Goal: Browse casually: Explore the website without a specific task or goal

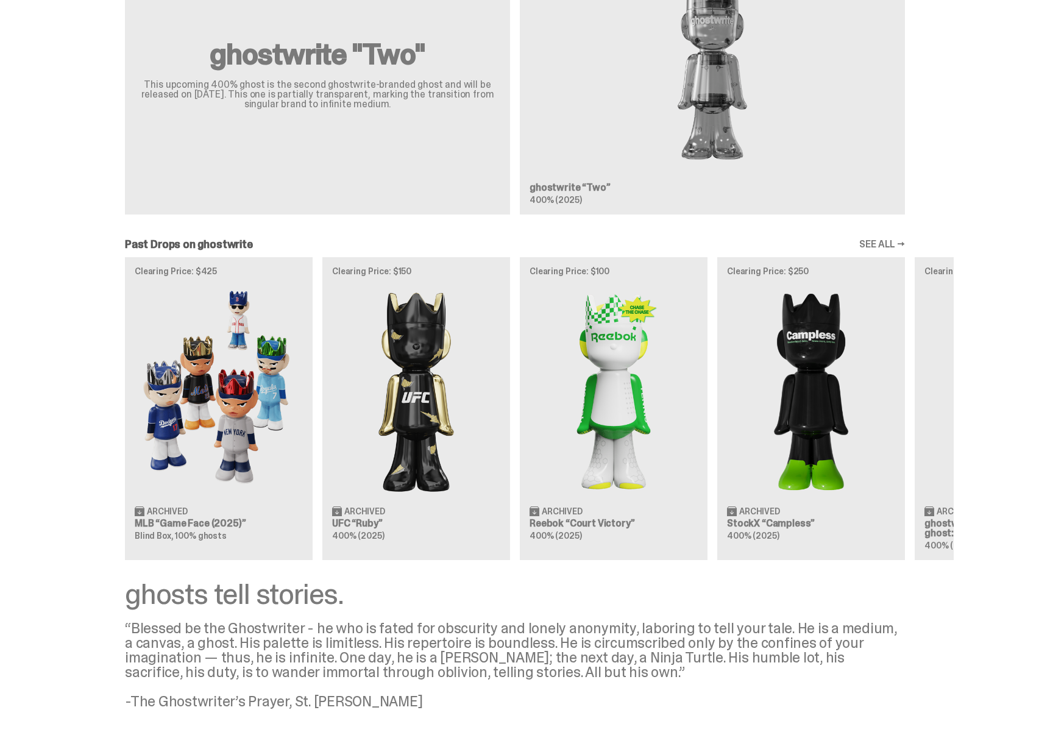
click at [806, 369] on div "Clearing Price: $425 Archived MLB “Game Face (2025)” Blind Box, 100% ghosts Cle…" at bounding box center [514, 408] width 877 height 302
click at [239, 434] on div "Clearing Price: $425 Archived MLB “Game Face (2025)” Blind Box, 100% ghosts Cle…" at bounding box center [514, 408] width 877 height 302
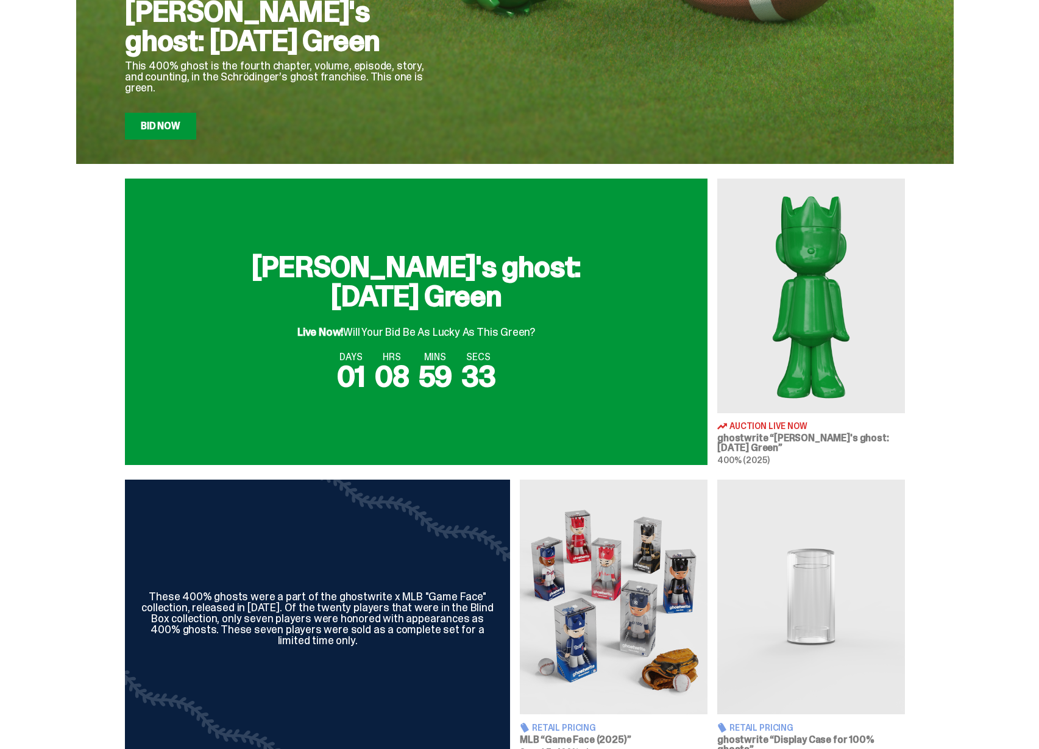
scroll to position [274, 0]
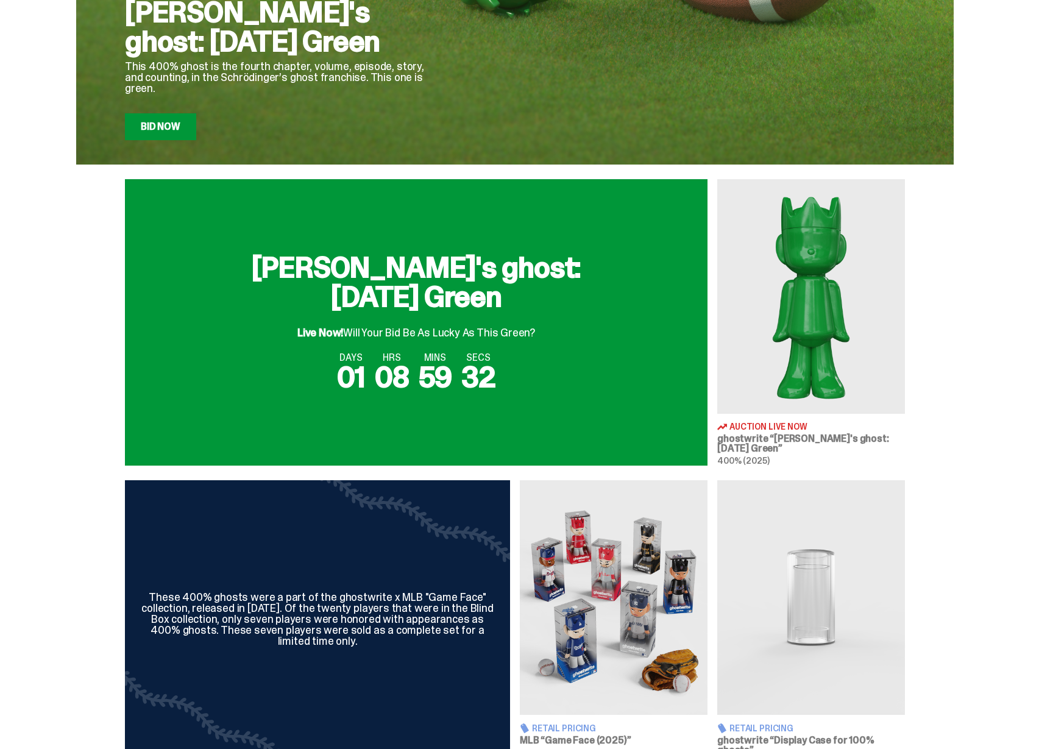
click at [630, 581] on img at bounding box center [614, 597] width 188 height 235
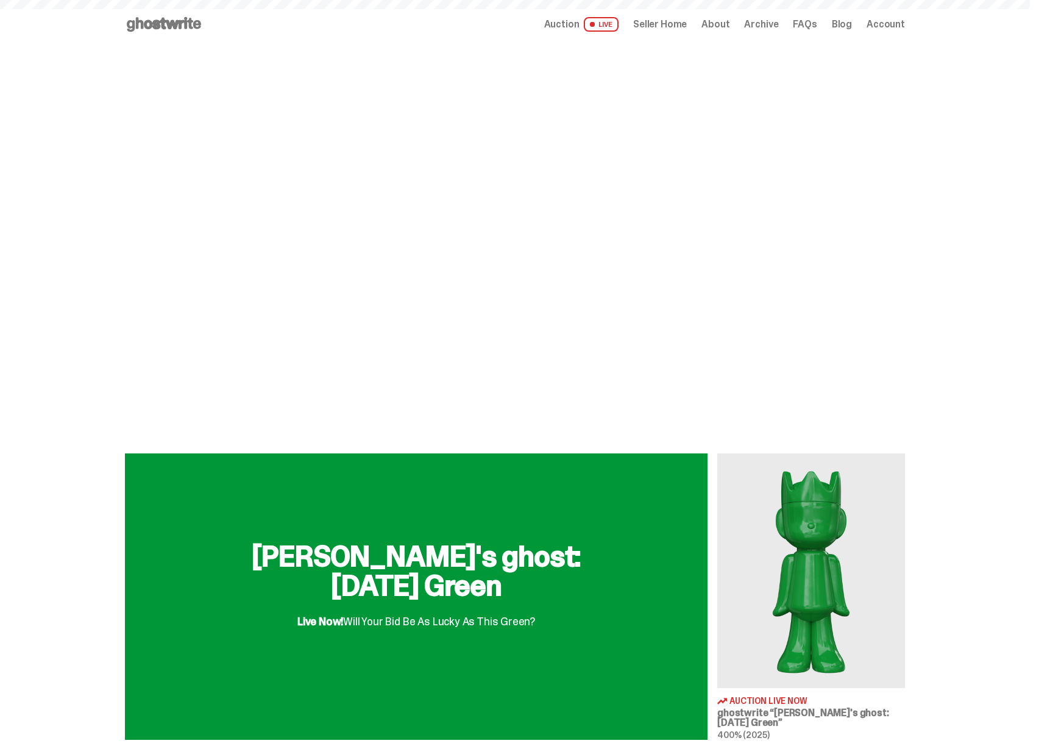
click at [185, 13] on div "Open main menu Home Auction LIVE Seller Home About Archive FAQs Blog Account" at bounding box center [515, 24] width 780 height 49
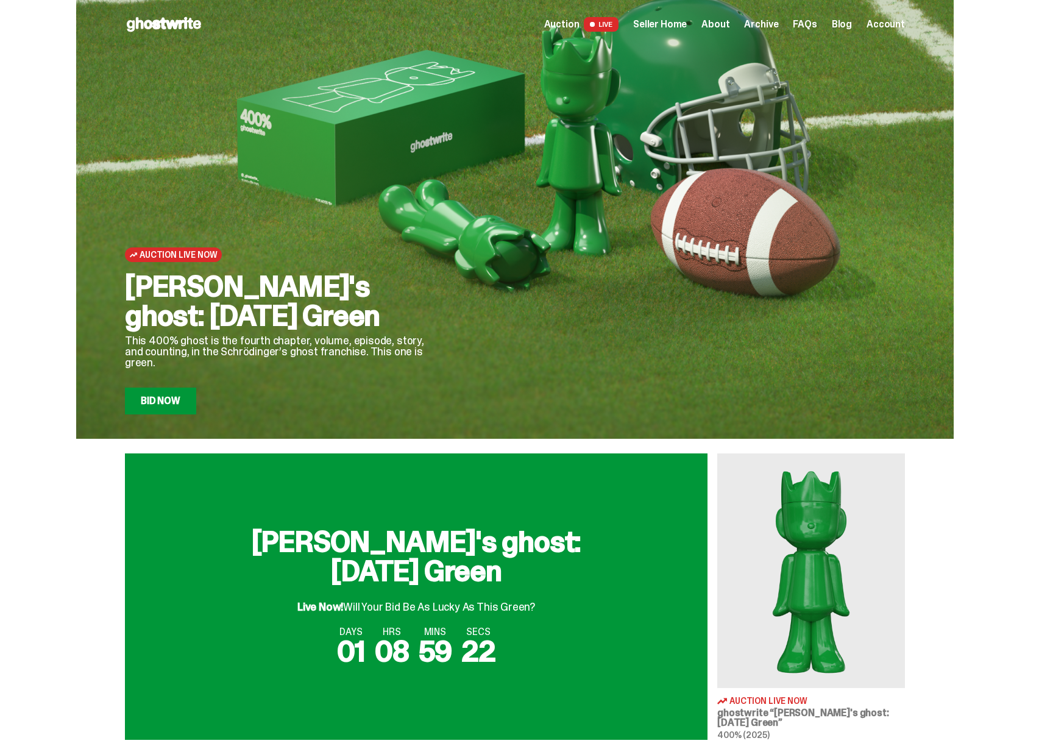
click at [778, 28] on span "Archive" at bounding box center [761, 24] width 34 height 10
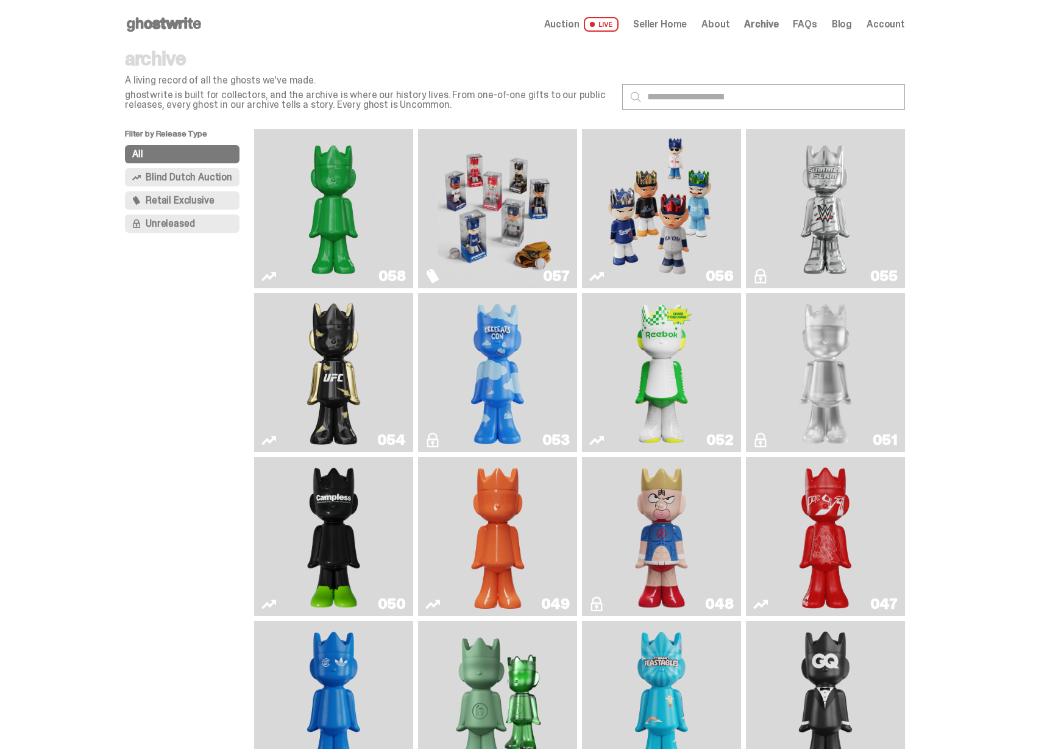
click at [408, 224] on div "058" at bounding box center [333, 208] width 159 height 159
click at [390, 227] on img "Schrödinger's ghost: Sunday Green" at bounding box center [332, 208] width 119 height 149
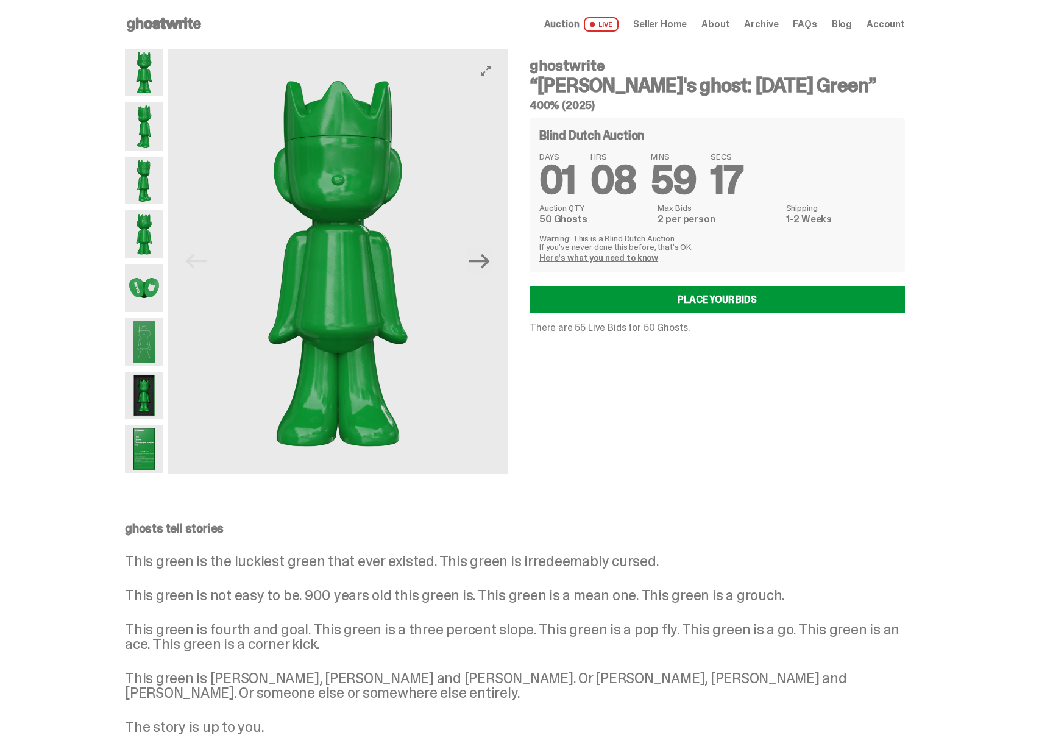
click at [493, 266] on button "Next" at bounding box center [479, 260] width 27 height 27
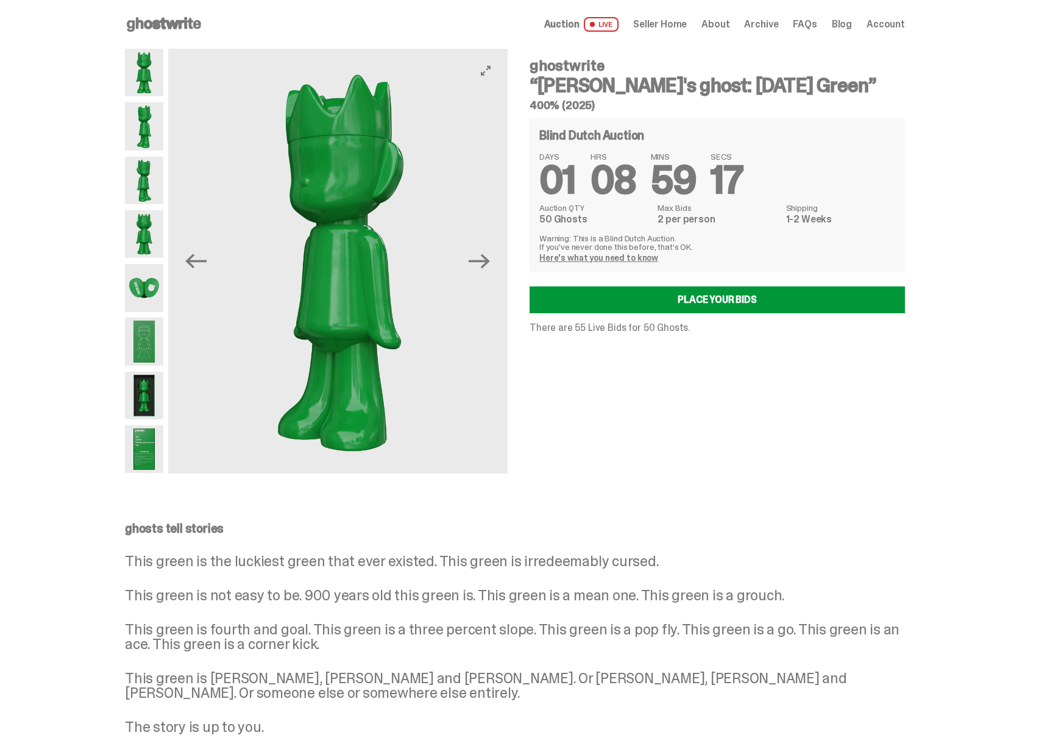
click at [493, 264] on button "Next" at bounding box center [479, 260] width 27 height 27
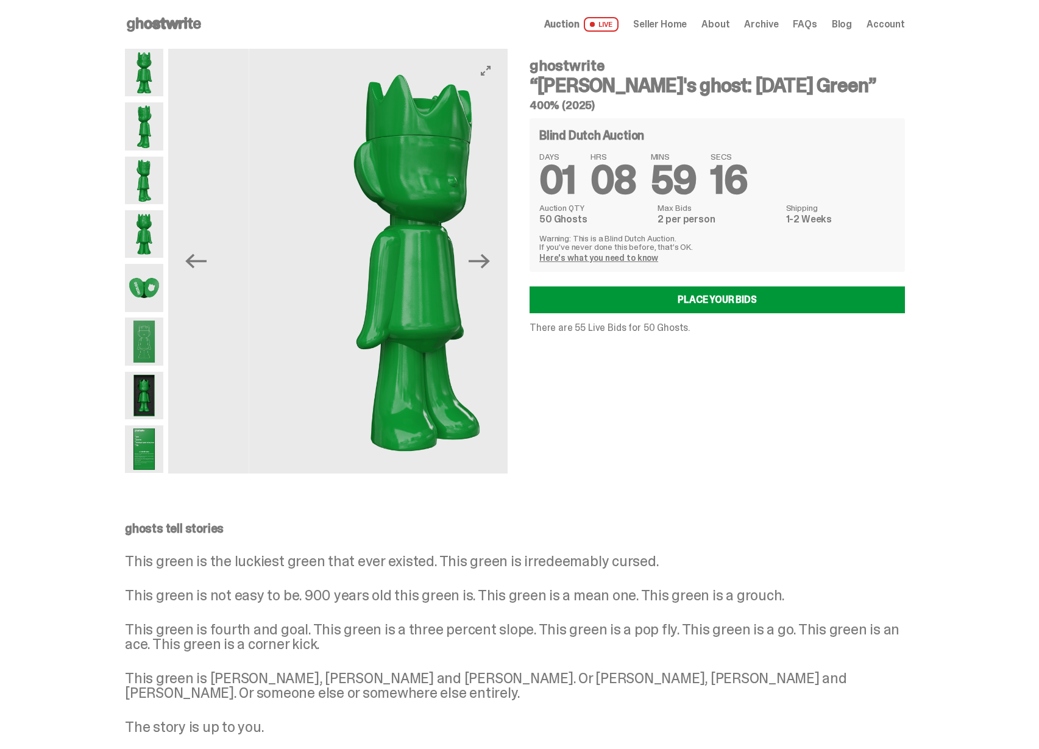
click at [493, 264] on button "Next" at bounding box center [479, 260] width 27 height 27
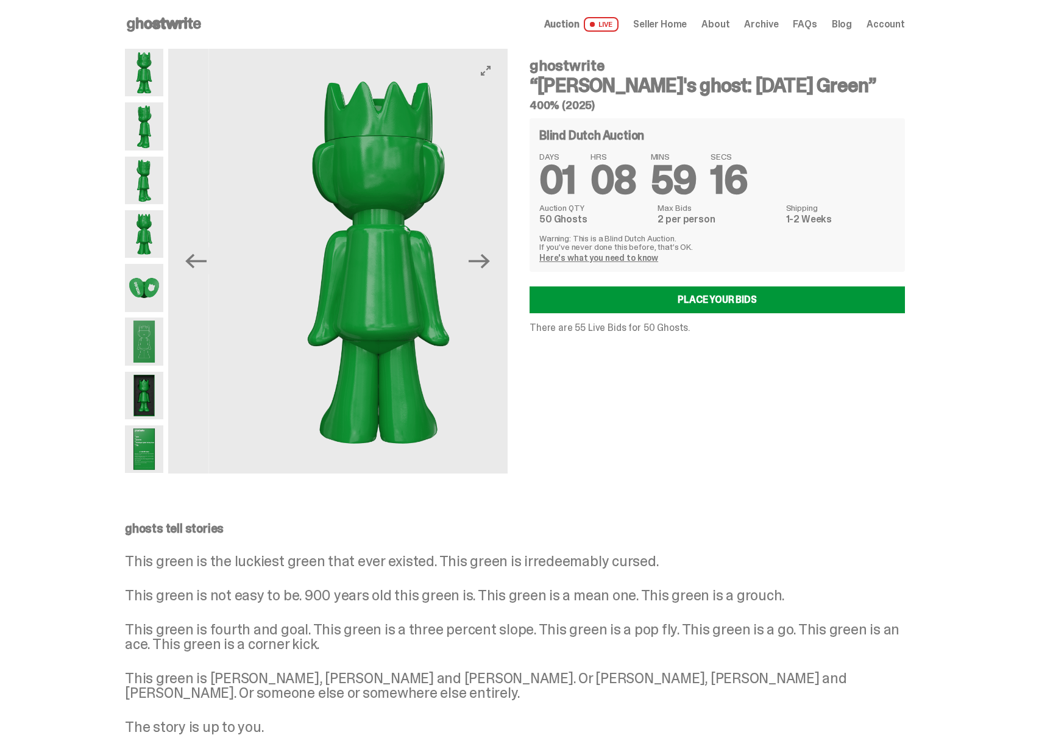
click at [493, 264] on button "Next" at bounding box center [479, 260] width 27 height 27
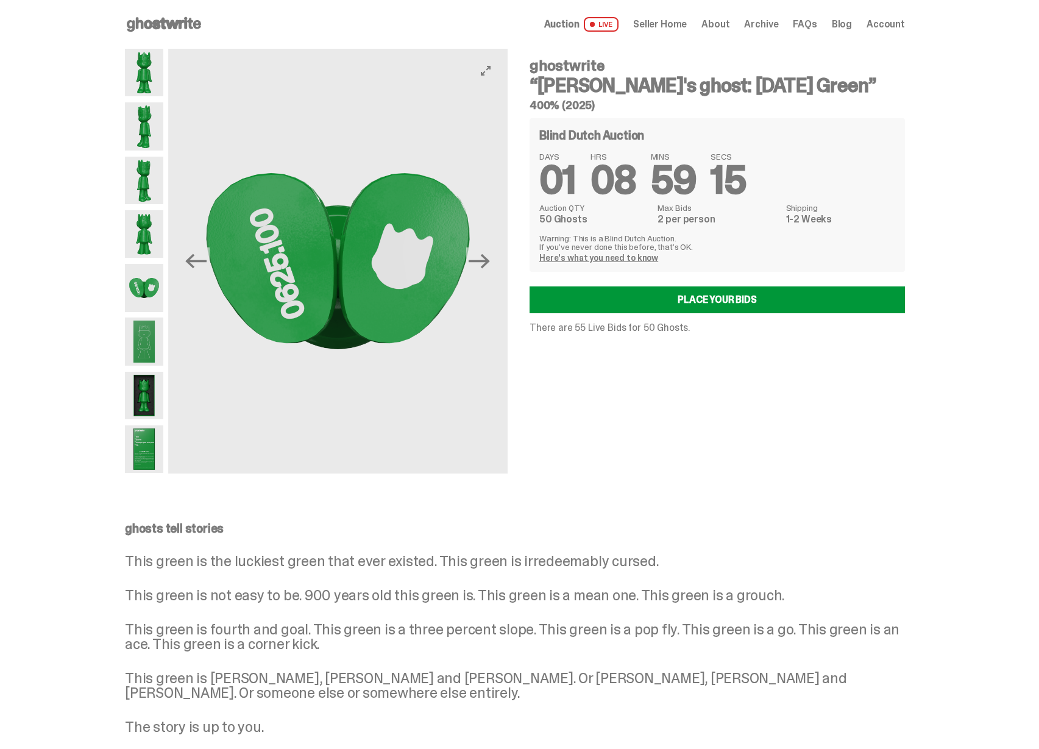
click at [493, 264] on button "Next" at bounding box center [479, 260] width 27 height 27
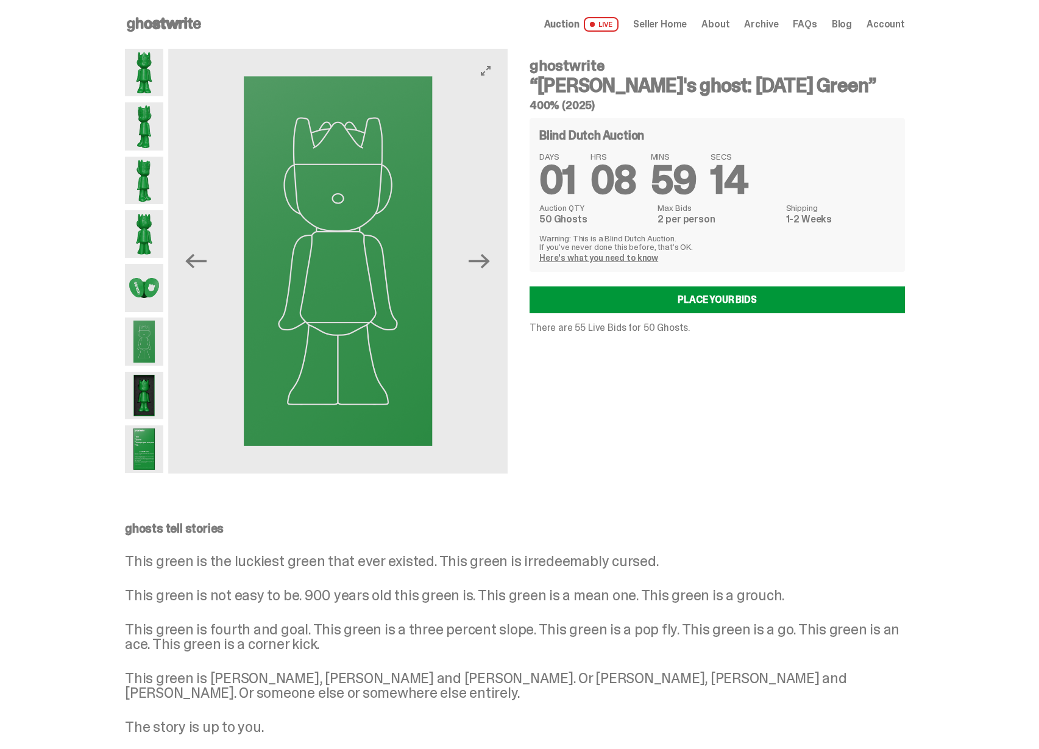
click at [493, 264] on button "Next" at bounding box center [479, 260] width 27 height 27
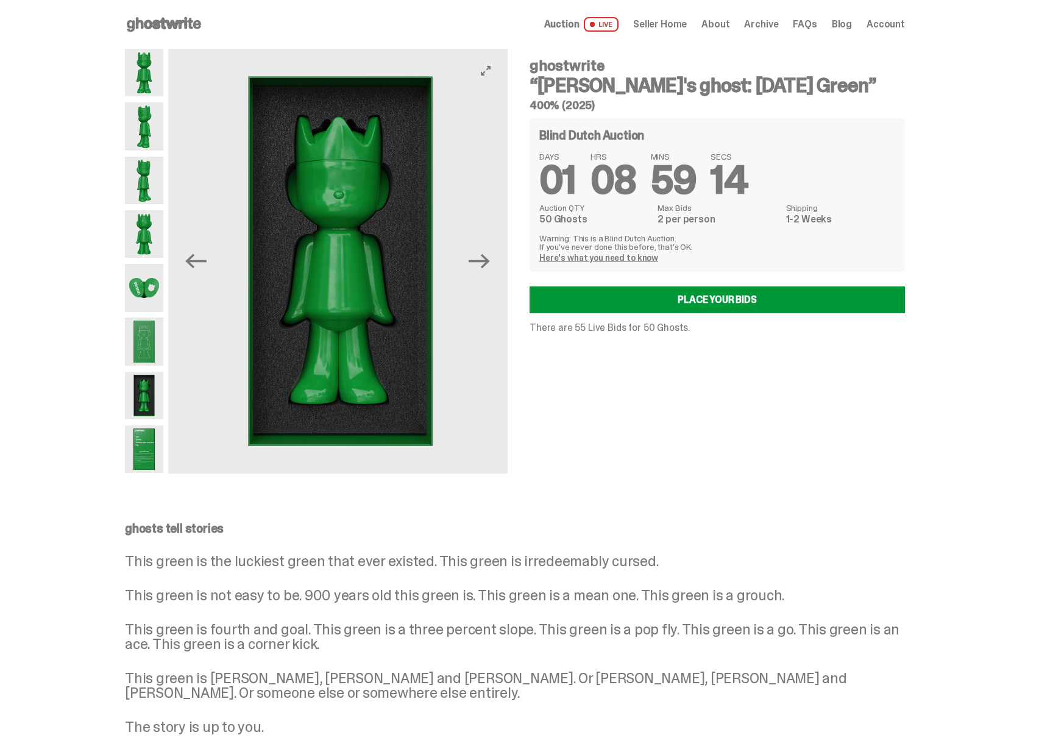
click at [493, 264] on button "Next" at bounding box center [479, 260] width 27 height 27
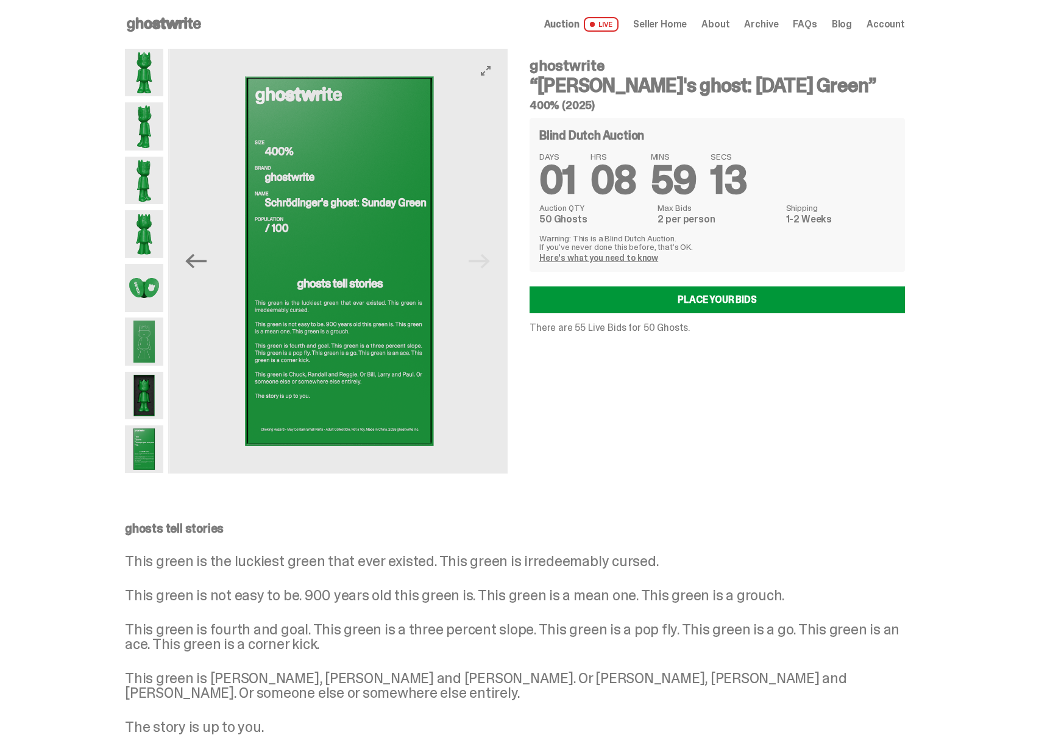
click at [495, 264] on img at bounding box center [338, 261] width 339 height 425
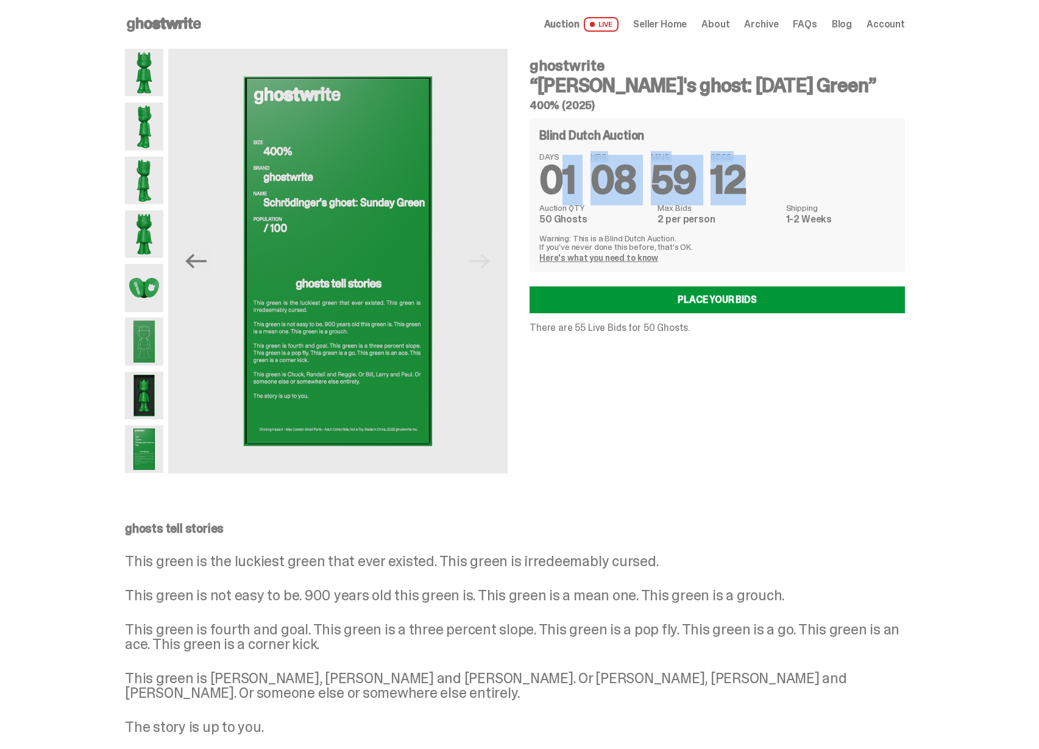
drag, startPoint x: 672, startPoint y: 180, endPoint x: 760, endPoint y: 182, distance: 88.3
click at [760, 182] on div "DAYS 01 HRS 08 MINS 59 SECS 12" at bounding box center [717, 176] width 356 height 48
